Goal: Transaction & Acquisition: Purchase product/service

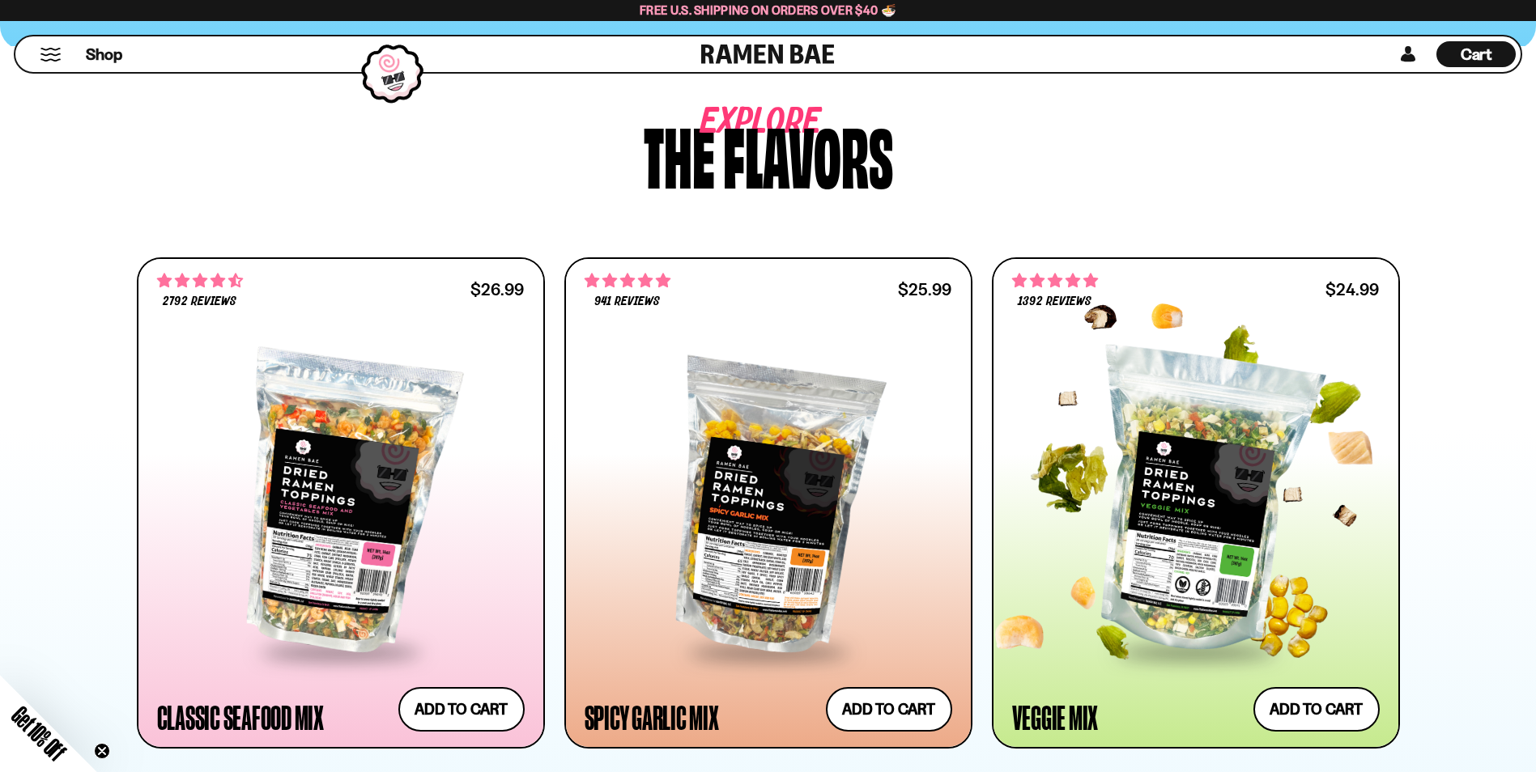
scroll to position [648, 0]
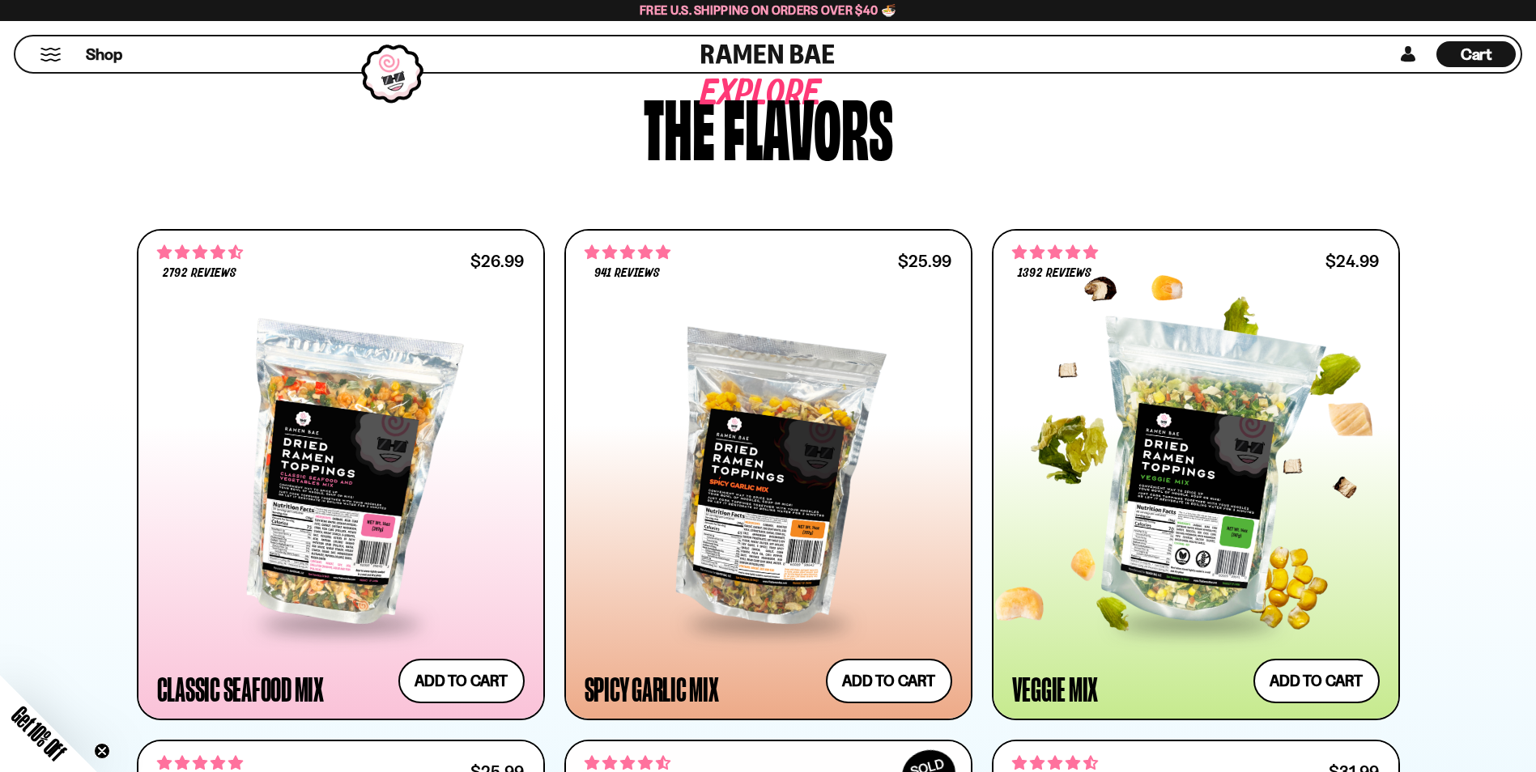
click at [1056, 268] on span "1392 reviews" at bounding box center [1054, 273] width 73 height 13
click at [1052, 269] on span "1392 reviews" at bounding box center [1054, 273] width 73 height 13
click at [1318, 674] on button "Add to cart Add — Regular price $24.99 Regular price Sale price $24.99 Unit pri…" at bounding box center [1316, 680] width 133 height 47
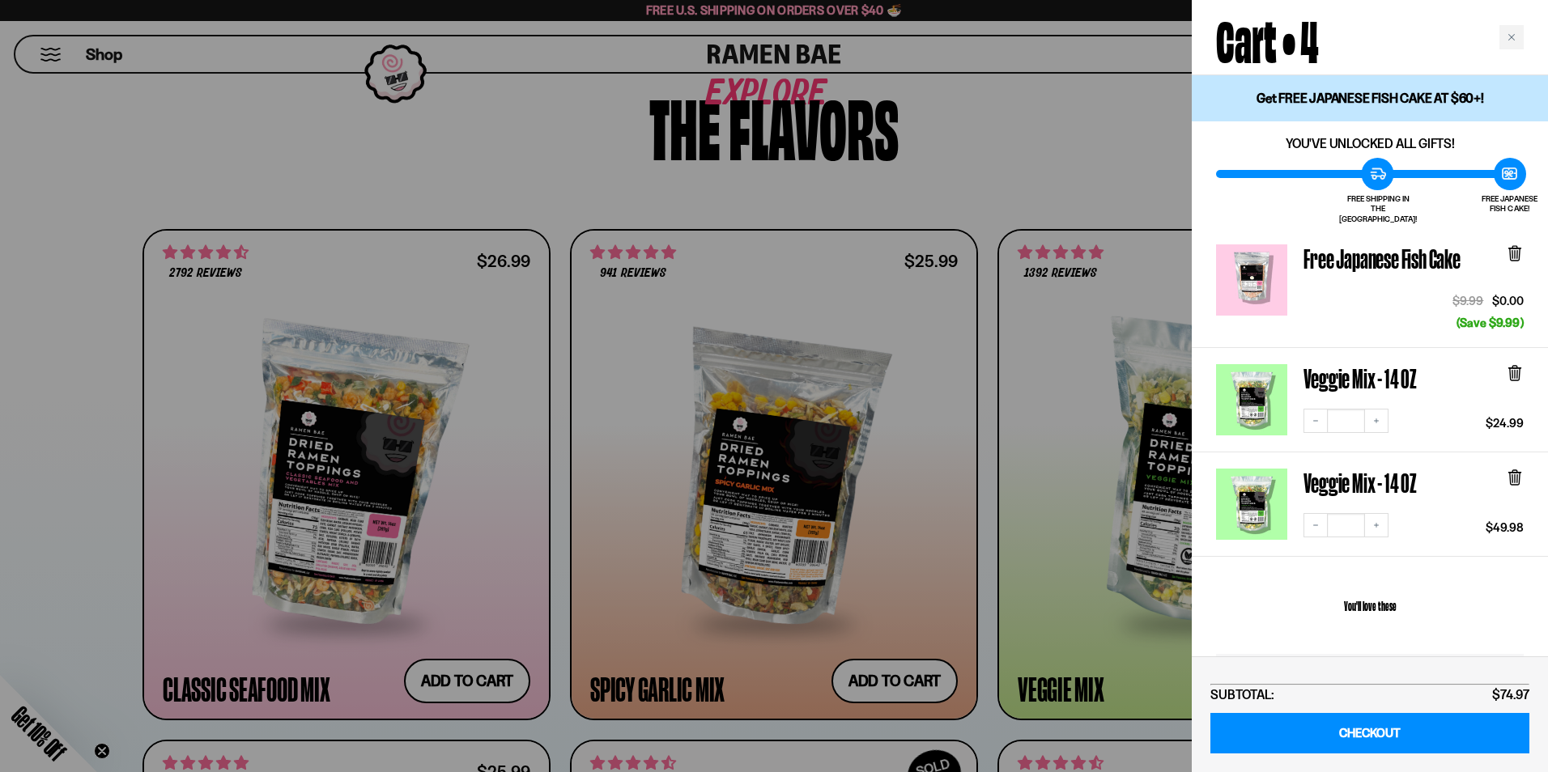
click at [1092, 538] on div at bounding box center [774, 386] width 1548 height 772
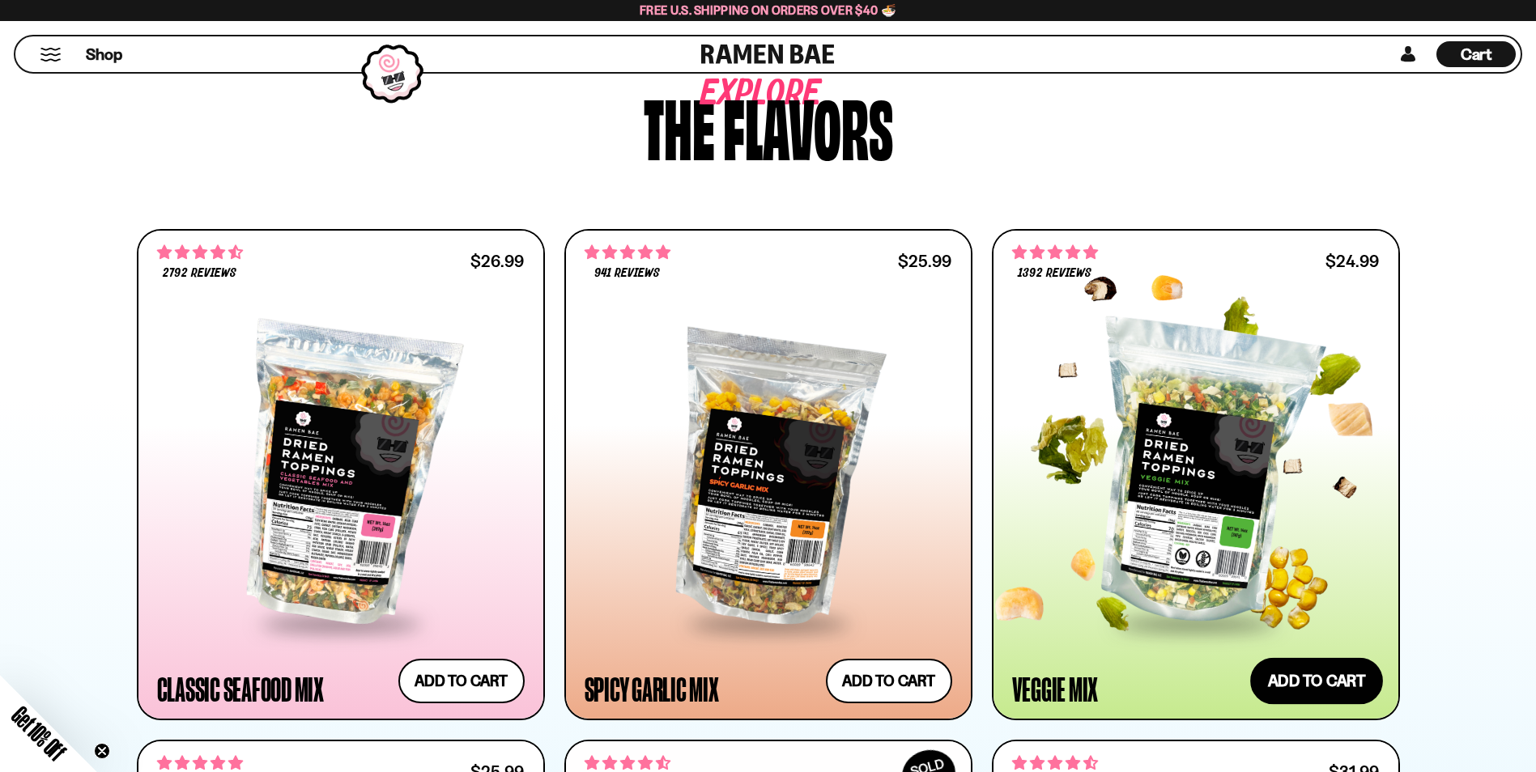
click at [1320, 675] on button "Add to cart Add — Regular price $24.99 Regular price Sale price $24.99 Unit pri…" at bounding box center [1316, 680] width 133 height 47
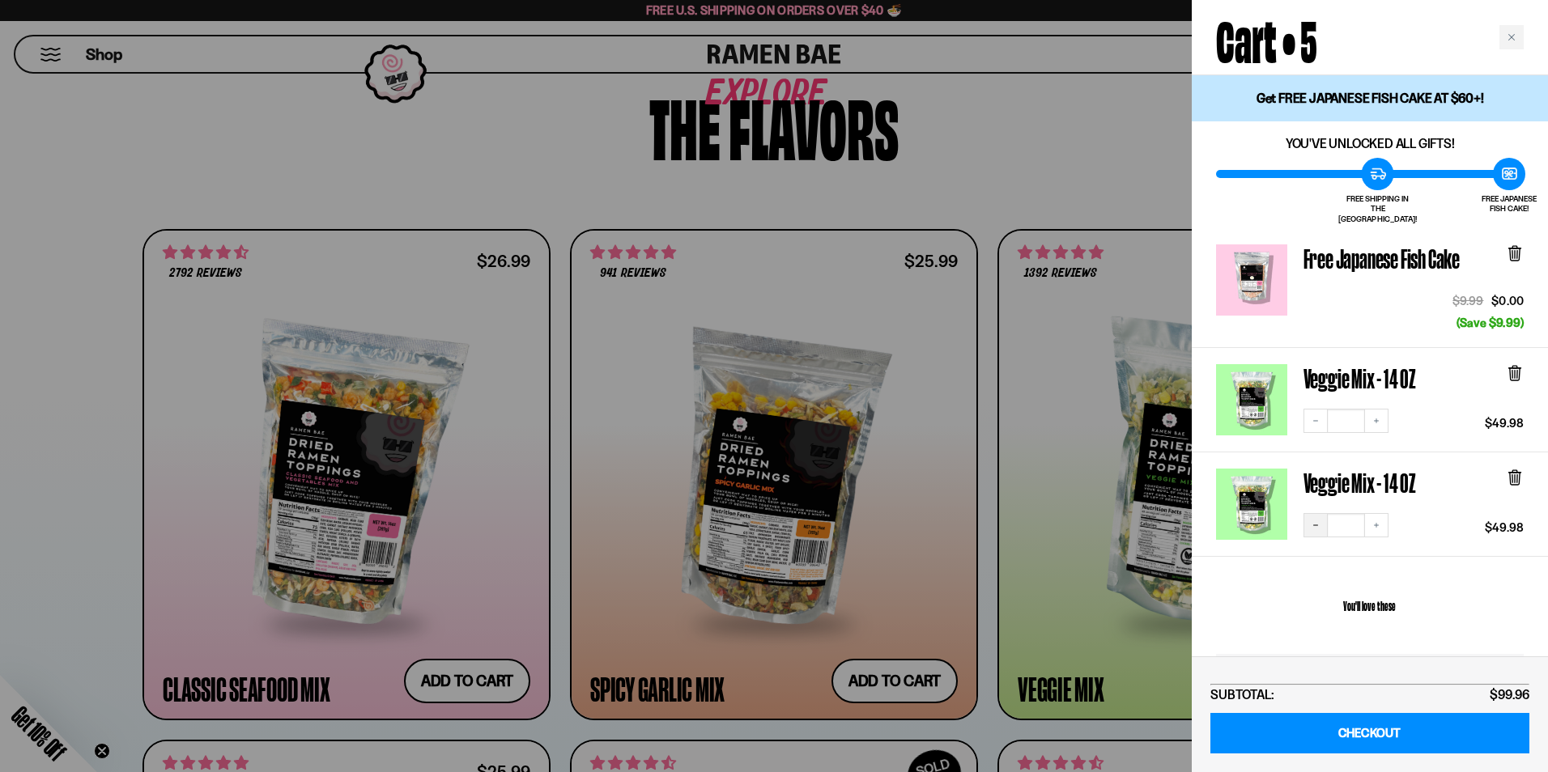
click at [1313, 521] on icon "Decrease quantity" at bounding box center [1316, 526] width 10 height 10
click at [1316, 416] on icon "Decrease quantity" at bounding box center [1316, 421] width 10 height 10
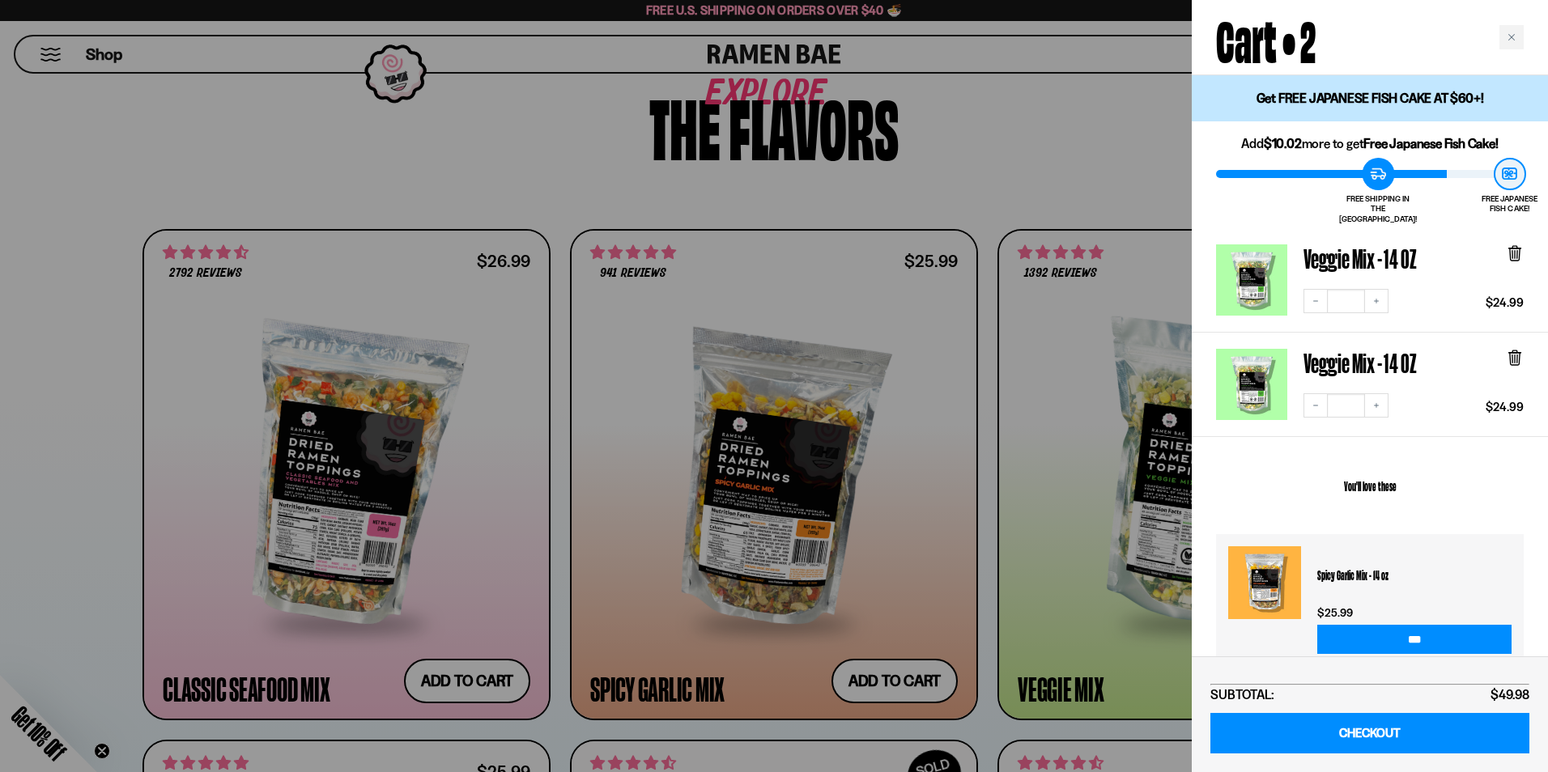
click at [1316, 403] on div "Veggie Mix - 14 OZ Decrease quantity * Increase quantity $24.99 Veggie Mix - 14…" at bounding box center [1370, 332] width 356 height 209
click at [1311, 393] on button "Decrease quantity" at bounding box center [1315, 405] width 24 height 24
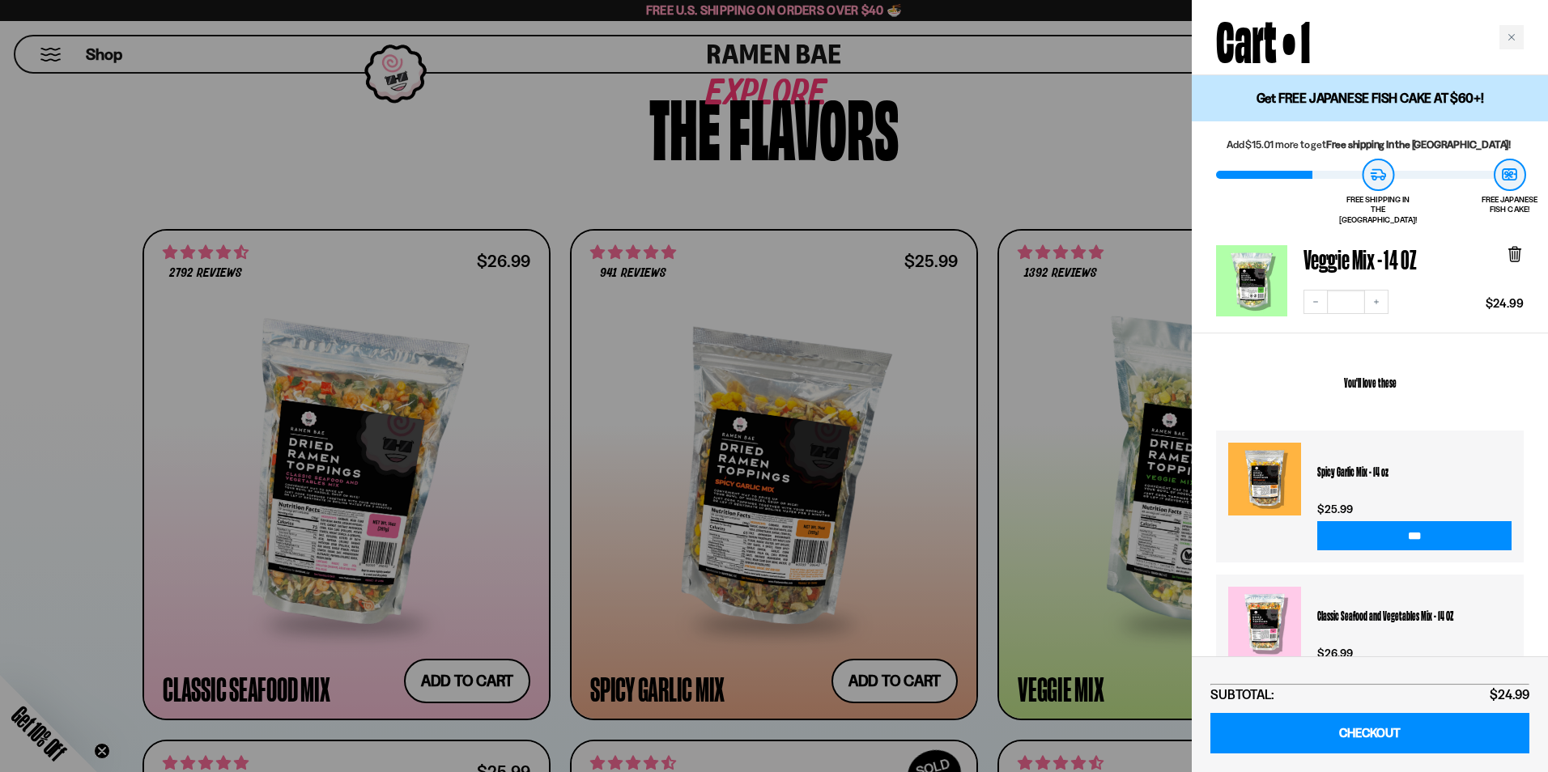
click at [941, 404] on div at bounding box center [774, 386] width 1548 height 772
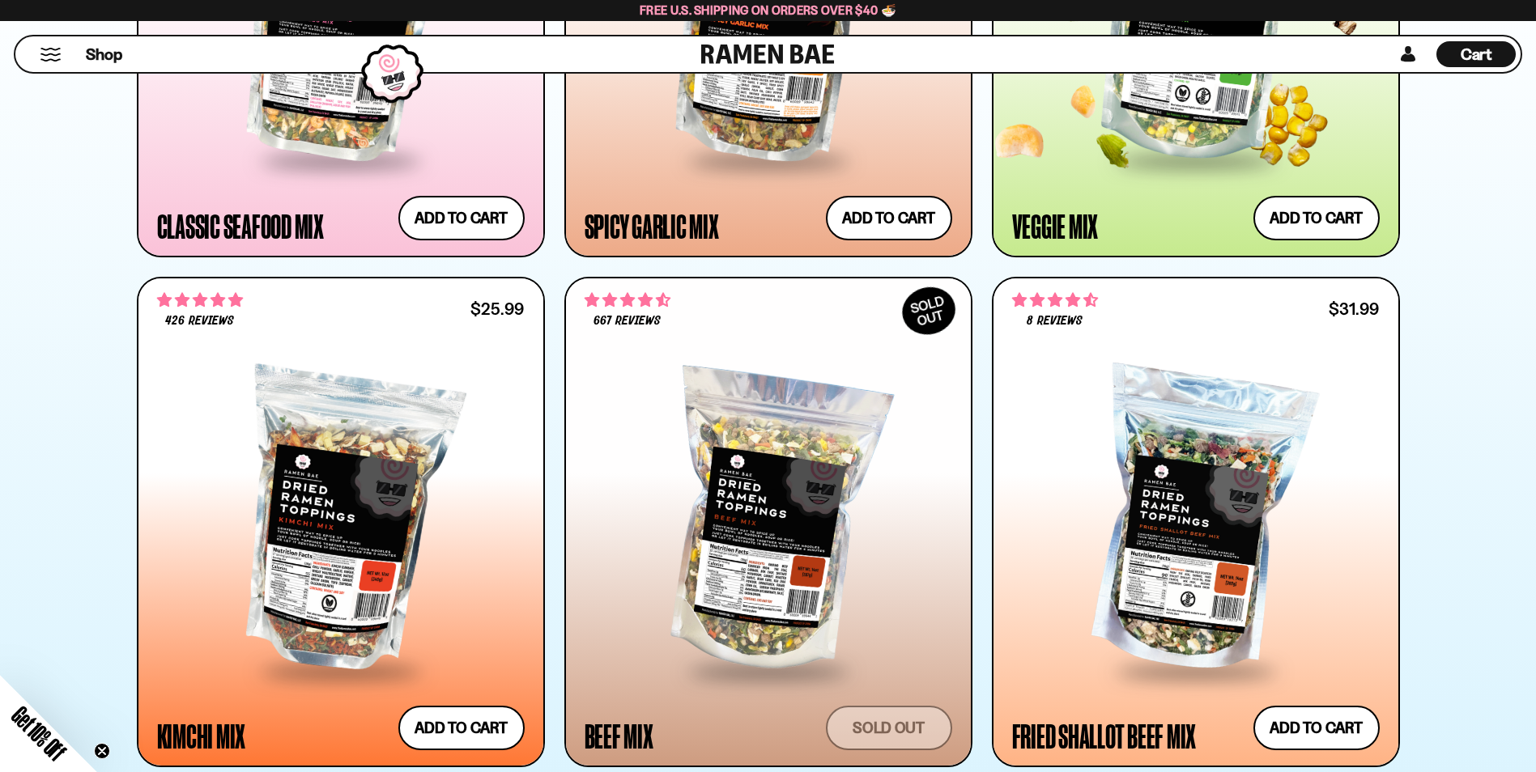
scroll to position [810, 0]
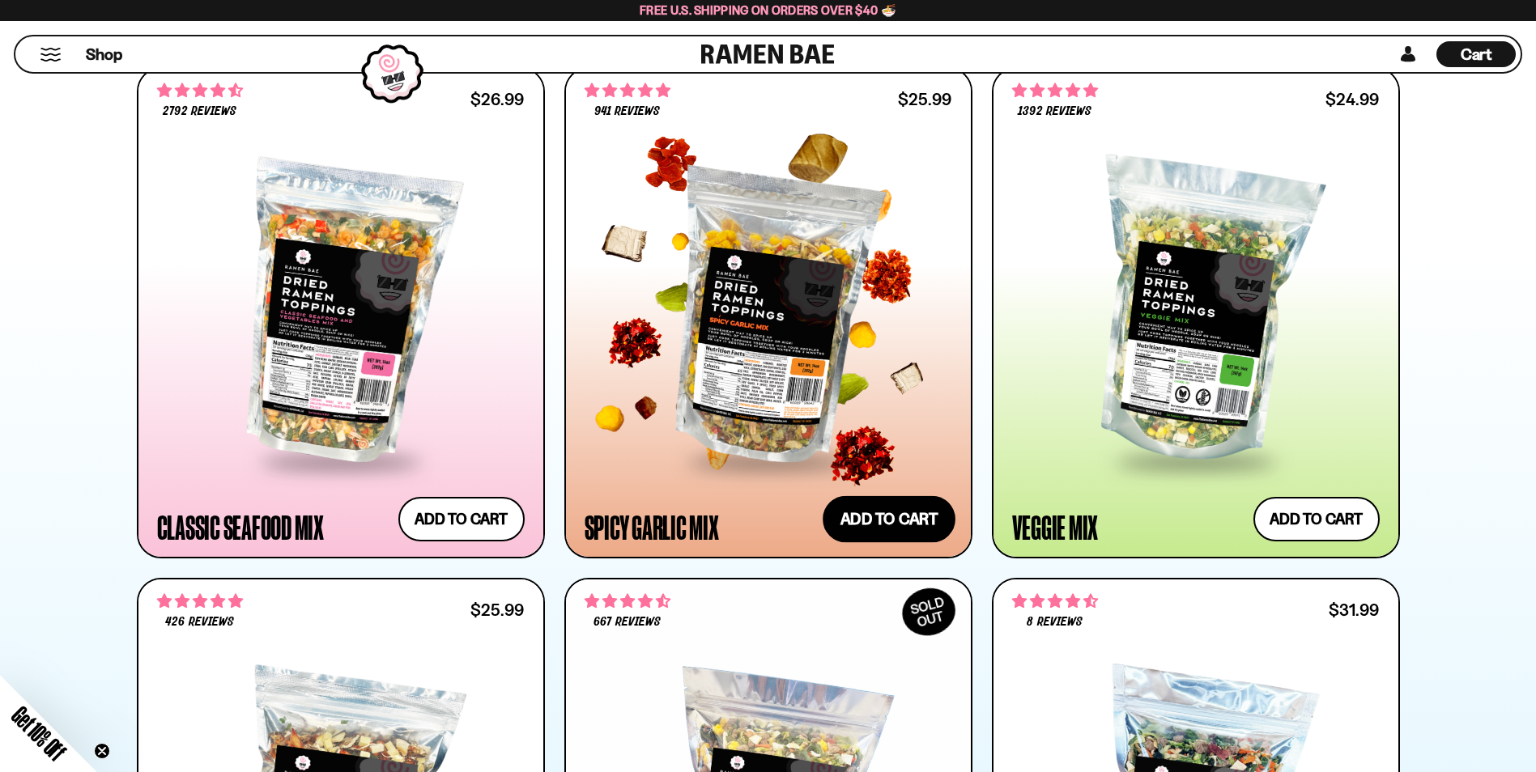
click at [882, 513] on button "Add to cart Add — Regular price $25.99 Regular price Sale price $25.99 Unit pri…" at bounding box center [889, 518] width 133 height 47
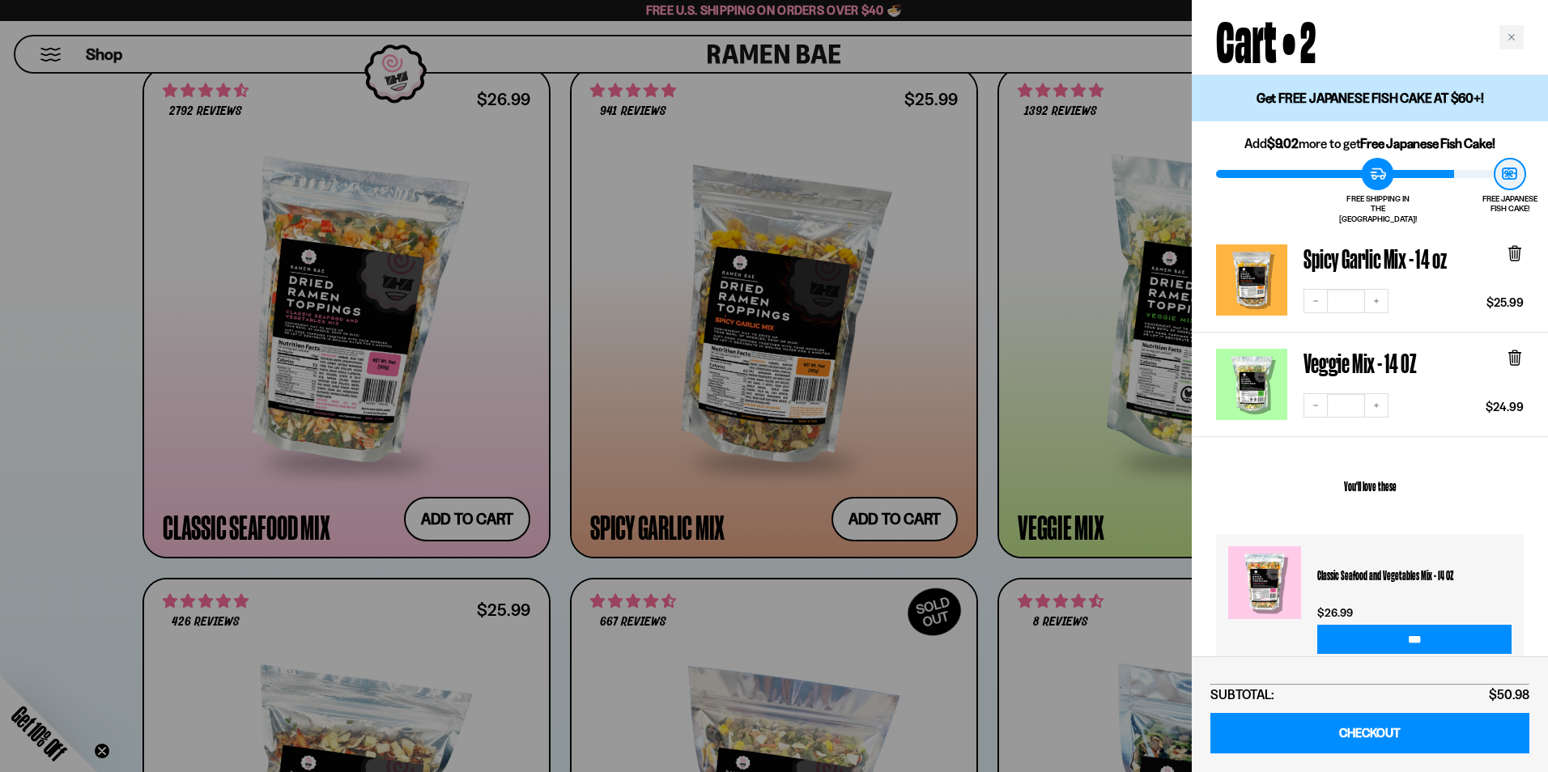
click at [1513, 483] on h2 "You'll love these" at bounding box center [1370, 485] width 308 height 73
drag, startPoint x: 938, startPoint y: 53, endPoint x: 928, endPoint y: 45, distance: 13.3
click at [938, 49] on div at bounding box center [774, 386] width 1548 height 772
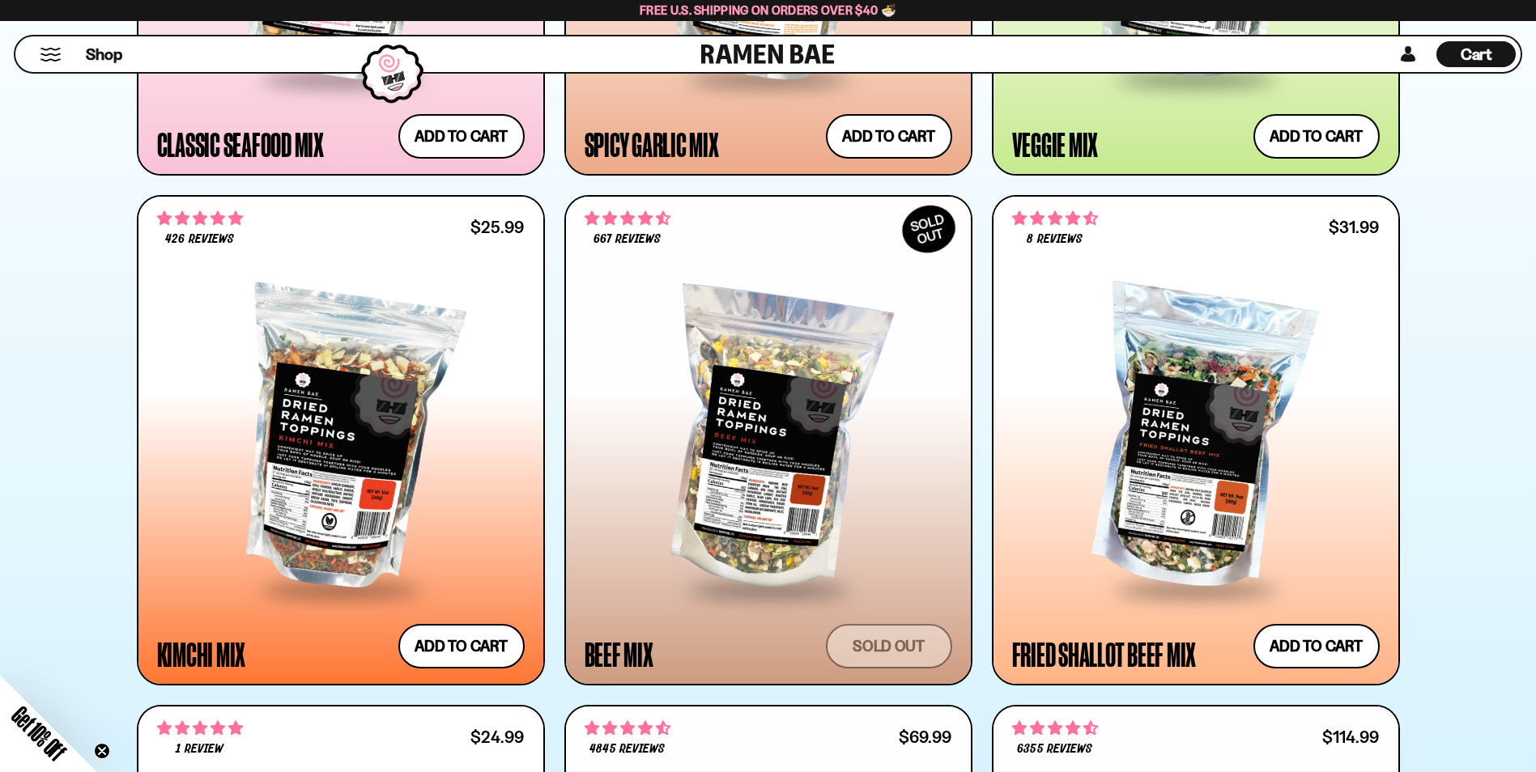
scroll to position [1052, 0]
